Goal: Check status: Check status

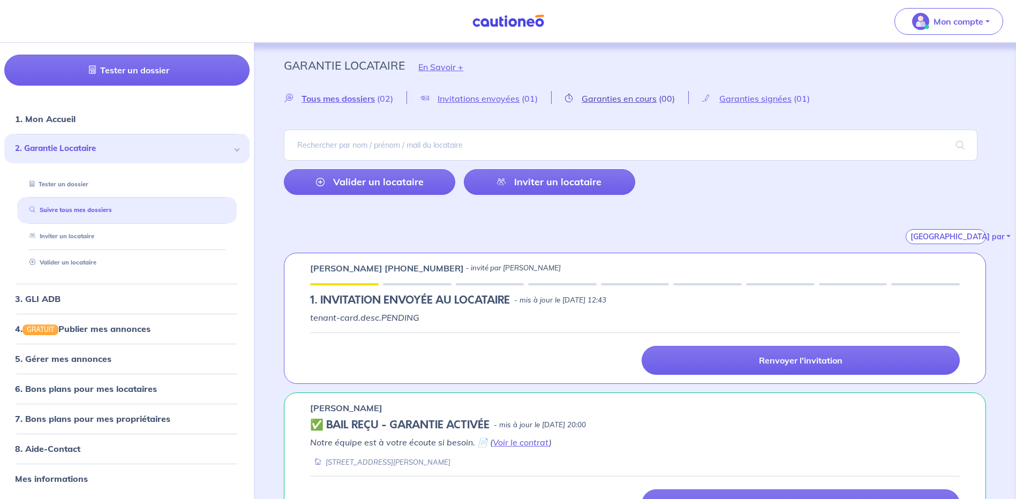
click at [648, 102] on span "Garanties en cours" at bounding box center [619, 98] width 75 height 11
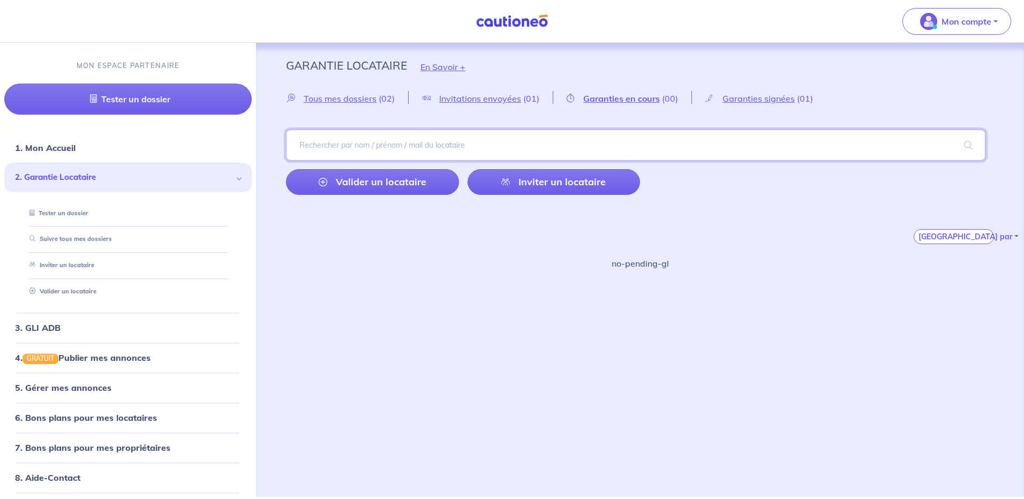
click at [432, 144] on input "search" at bounding box center [635, 145] width 699 height 31
type input "coban"
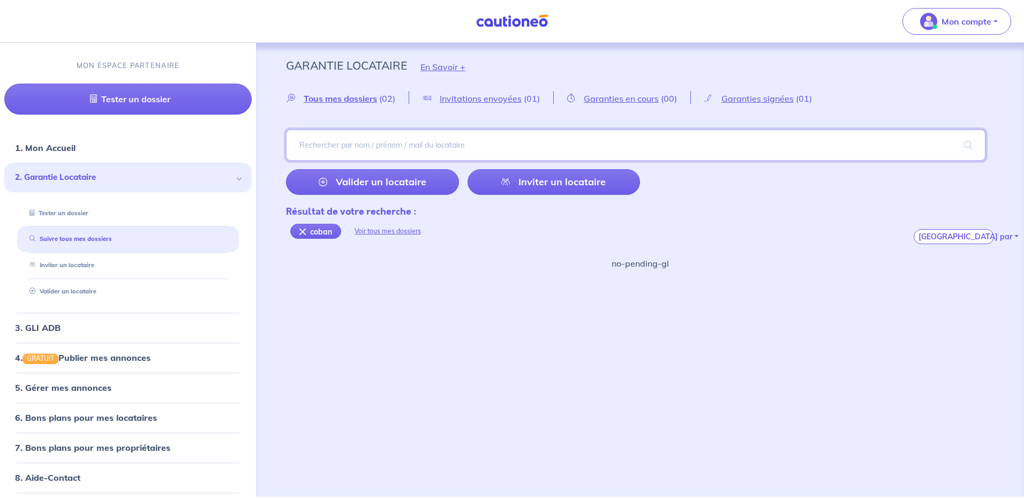
click at [432, 144] on input "search" at bounding box center [635, 145] width 699 height 31
click at [304, 147] on input "ssorina corban" at bounding box center [635, 145] width 699 height 31
type input "[PERSON_NAME]"
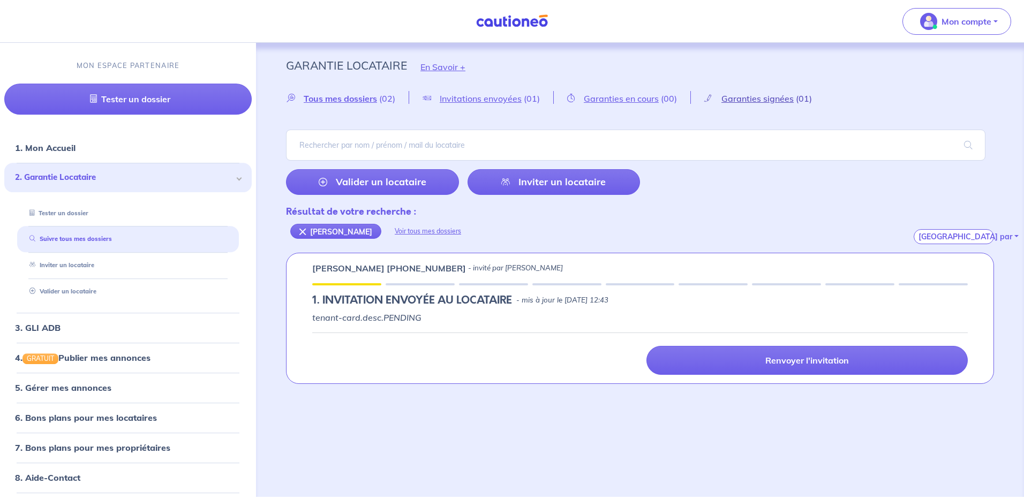
click at [752, 103] on span "Garanties signées" at bounding box center [757, 98] width 72 height 11
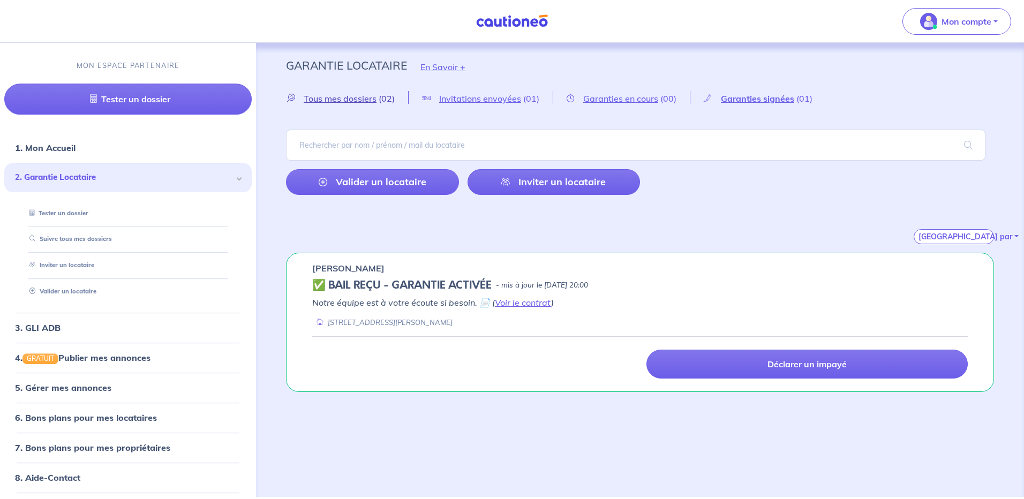
click at [345, 100] on span "Tous mes dossiers" at bounding box center [340, 98] width 73 height 11
